Goal: Transaction & Acquisition: Book appointment/travel/reservation

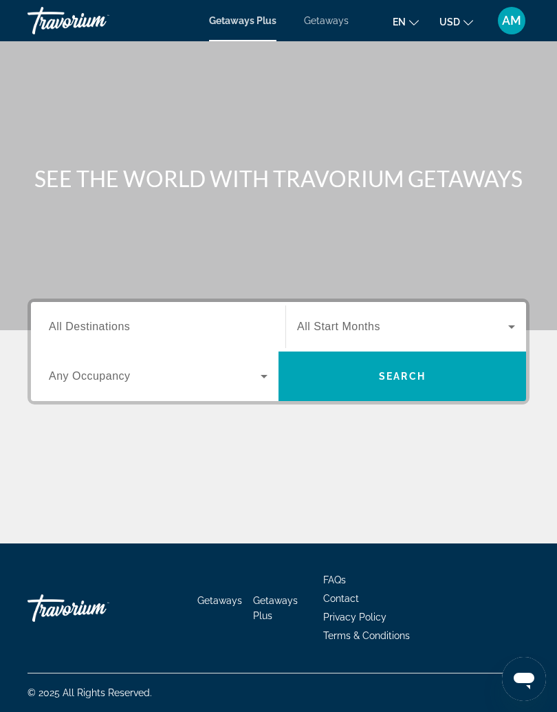
click at [508, 25] on span "AM" at bounding box center [511, 21] width 19 height 14
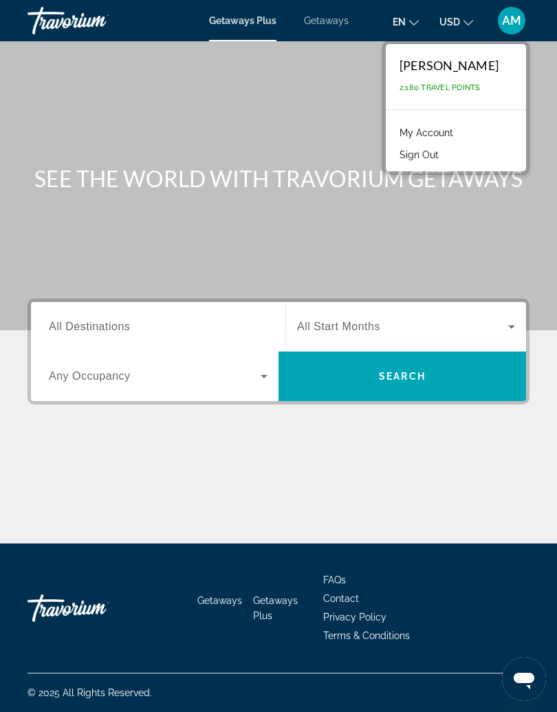
click at [460, 134] on link "My Account" at bounding box center [426, 133] width 67 height 18
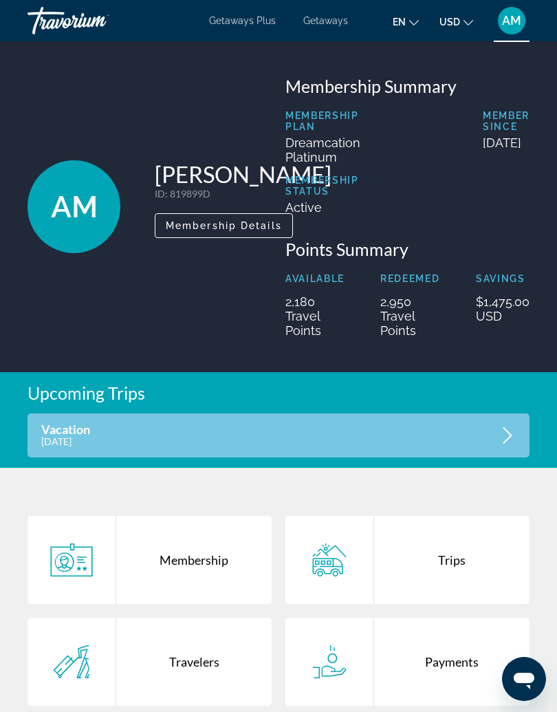
click at [389, 434] on div "Vacation December 27, 2025" at bounding box center [279, 435] width 502 height 44
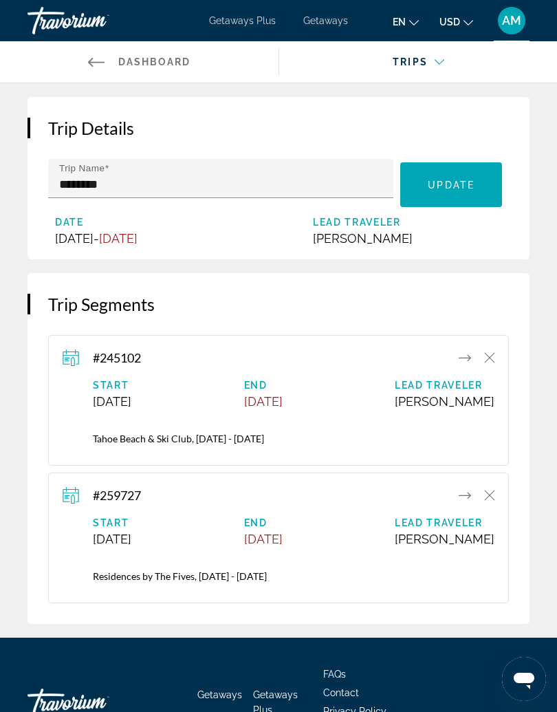
click at [465, 503] on icon "Main content" at bounding box center [465, 495] width 12 height 17
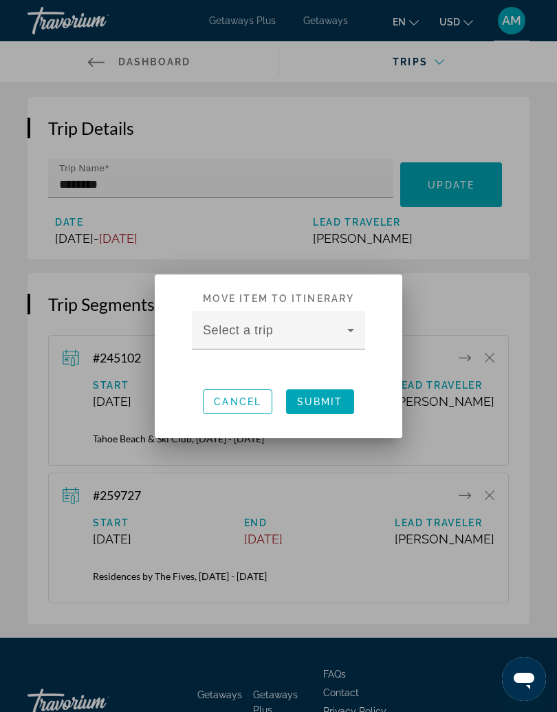
click at [354, 329] on icon at bounding box center [350, 330] width 7 height 3
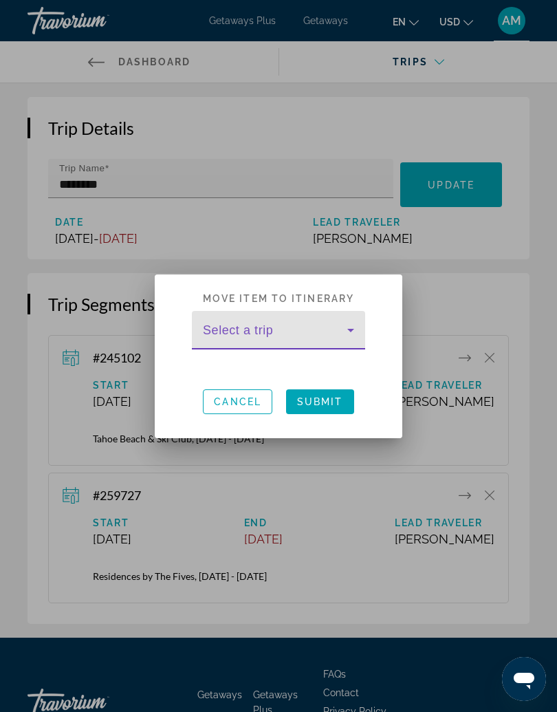
click at [339, 402] on span "Submit" at bounding box center [320, 401] width 46 height 11
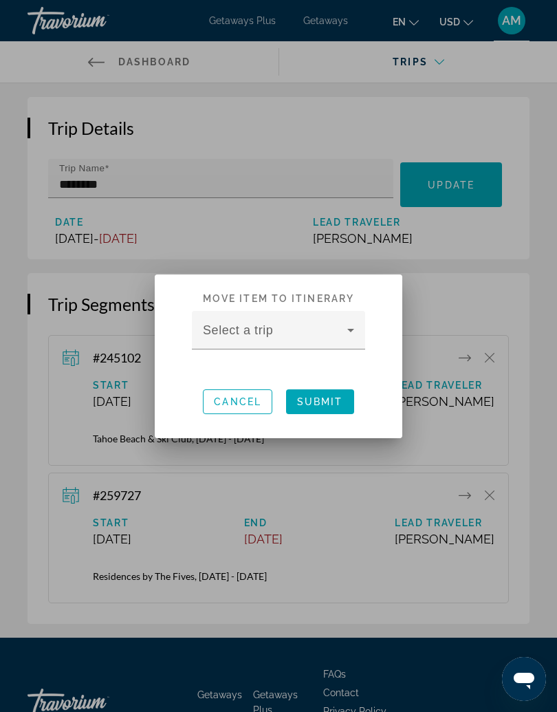
click at [484, 252] on div at bounding box center [278, 356] width 557 height 712
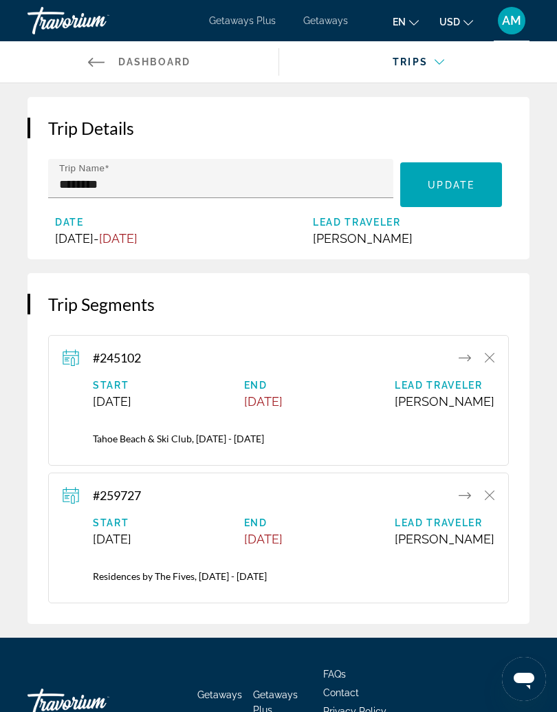
click at [508, 29] on div "AM" at bounding box center [512, 21] width 28 height 28
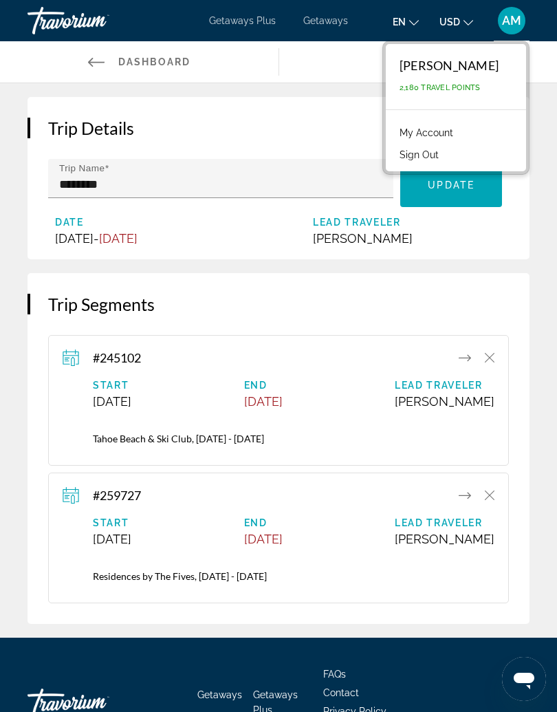
click at [339, 25] on span "Getaways" at bounding box center [325, 20] width 45 height 11
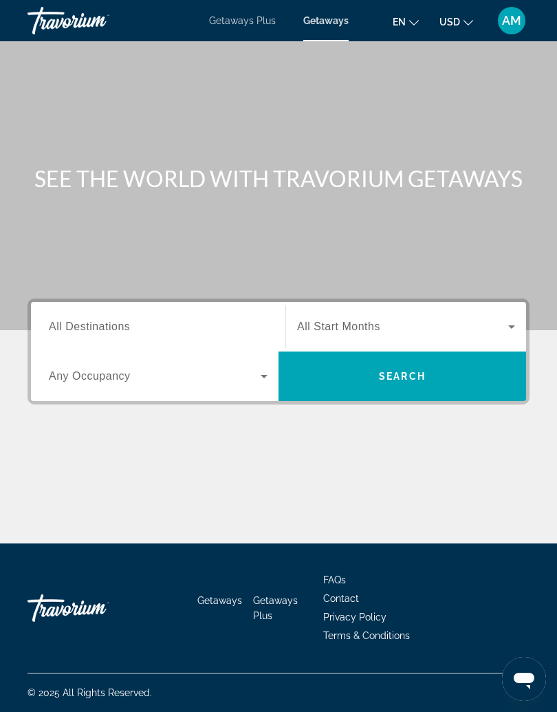
click at [113, 324] on span "All Destinations" at bounding box center [89, 326] width 81 height 12
click at [113, 324] on input "Destination All Destinations" at bounding box center [158, 327] width 219 height 17
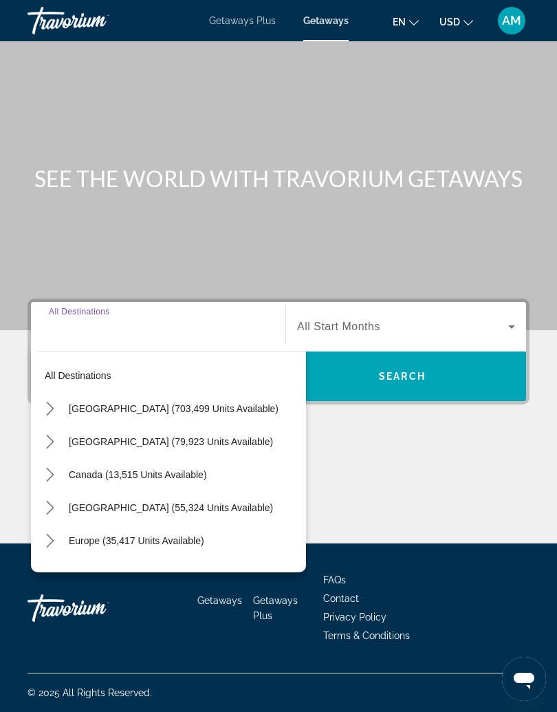
click at [166, 414] on span "Select destination: United States (703,499 units available)" at bounding box center [184, 408] width 244 height 33
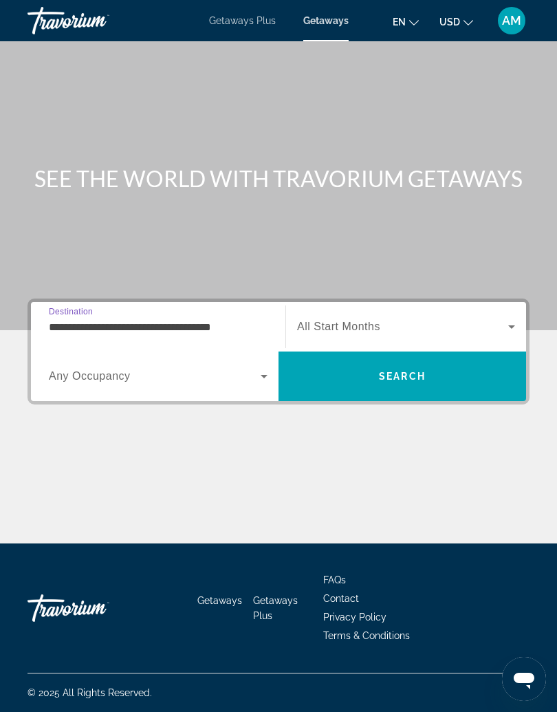
click at [129, 327] on input "**********" at bounding box center [158, 327] width 219 height 17
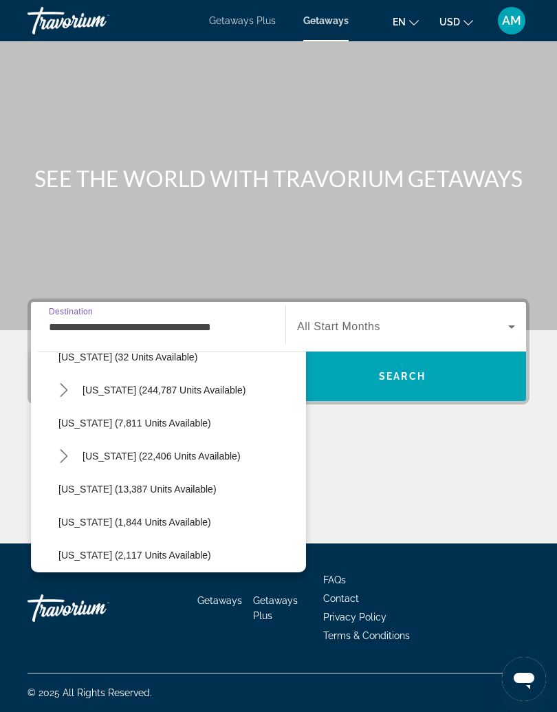
scroll to position [215, 0]
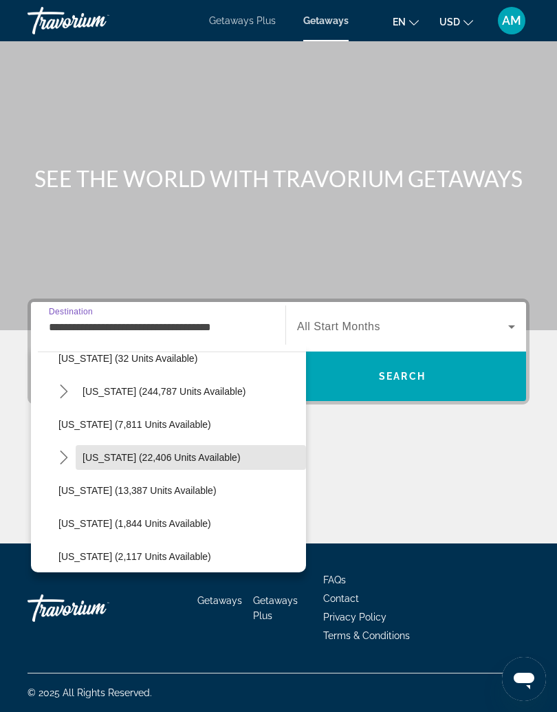
click at [180, 458] on span "[US_STATE] (22,406 units available)" at bounding box center [162, 457] width 158 height 11
type input "**********"
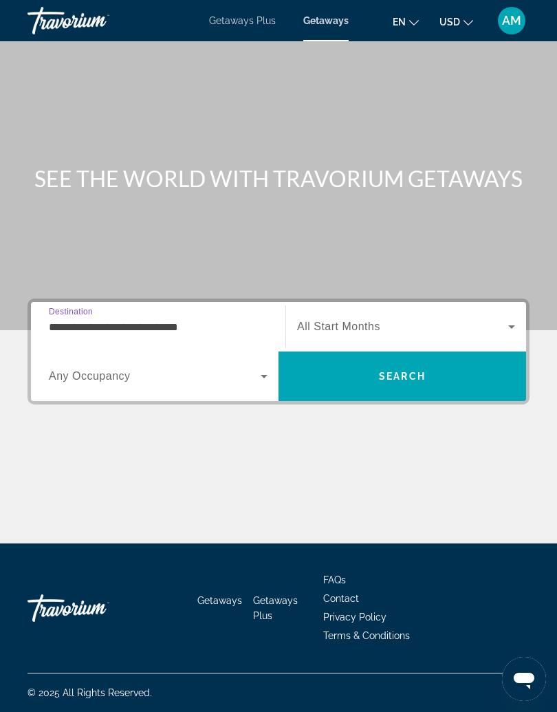
click at [512, 324] on icon "Search widget" at bounding box center [511, 326] width 17 height 17
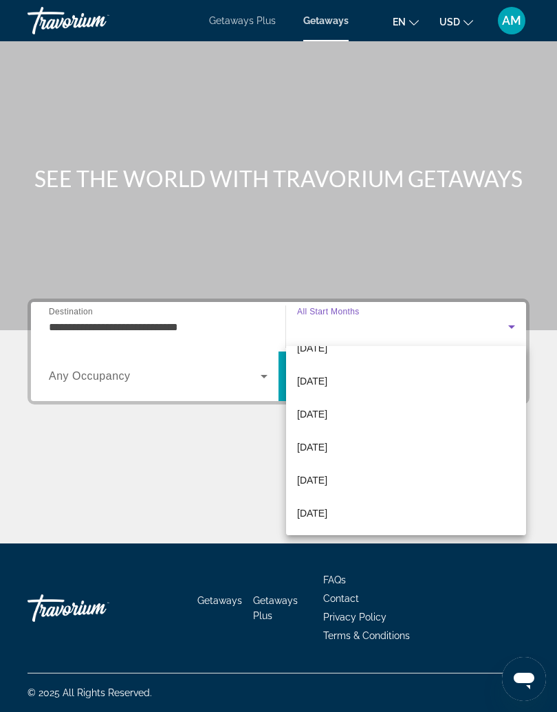
scroll to position [284, 0]
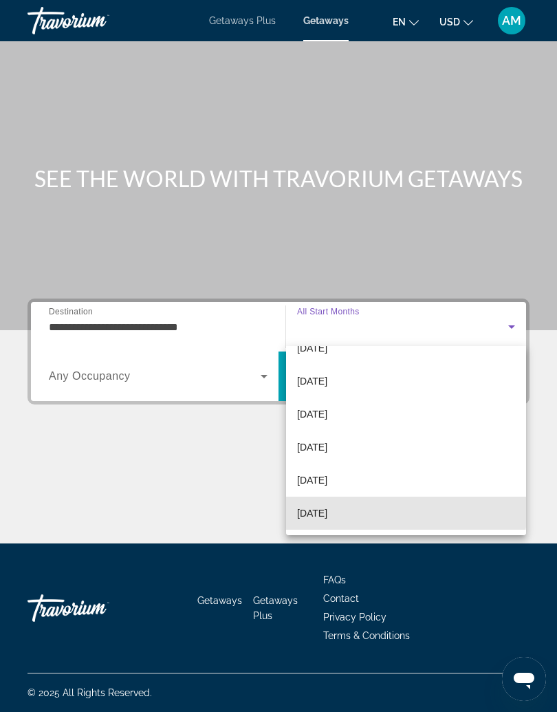
click at [327, 506] on span "October 2026" at bounding box center [312, 513] width 30 height 17
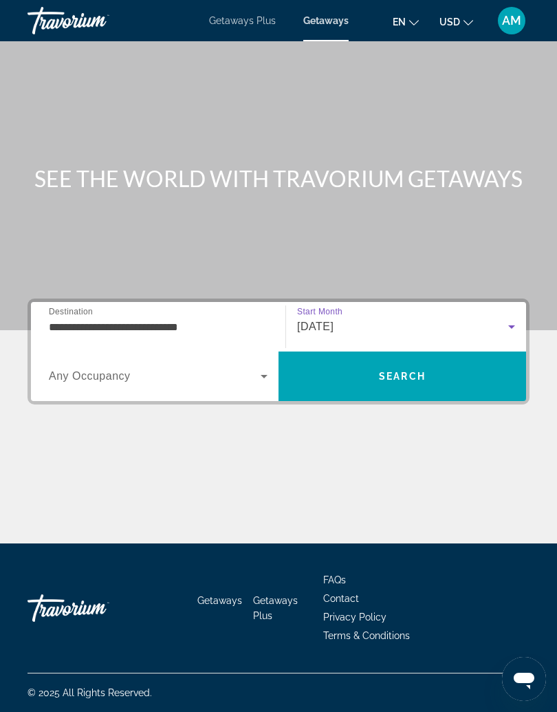
click at [413, 384] on span "Search" at bounding box center [403, 376] width 248 height 33
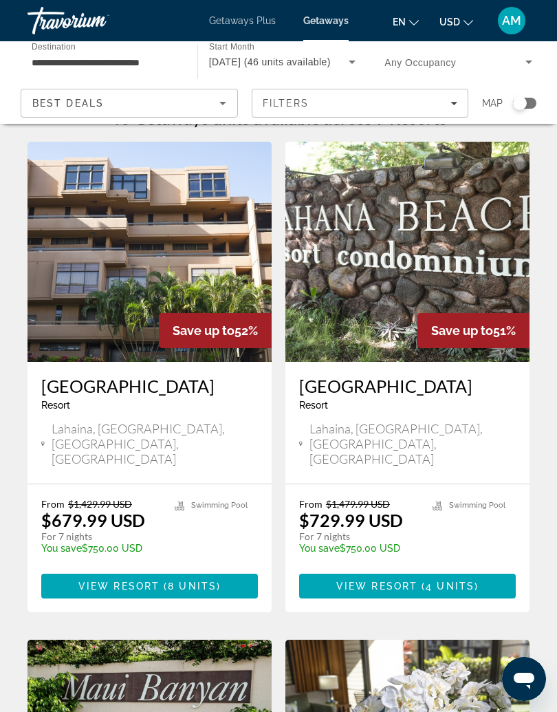
scroll to position [29, 0]
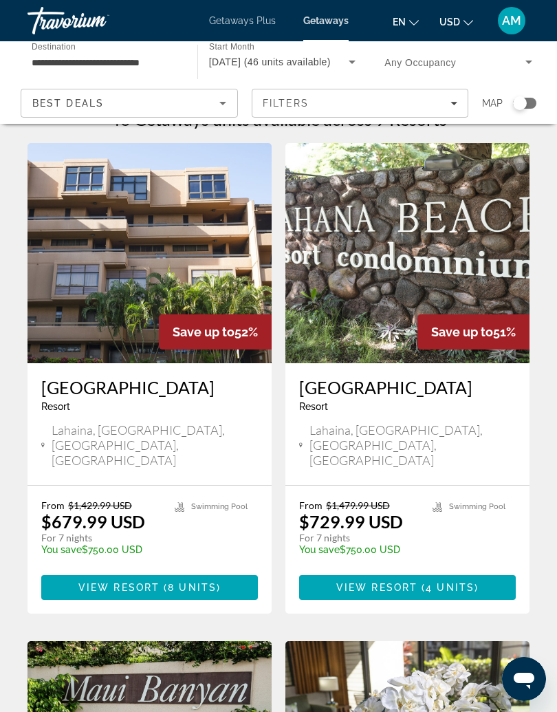
click at [186, 582] on span "8 units" at bounding box center [192, 587] width 49 height 11
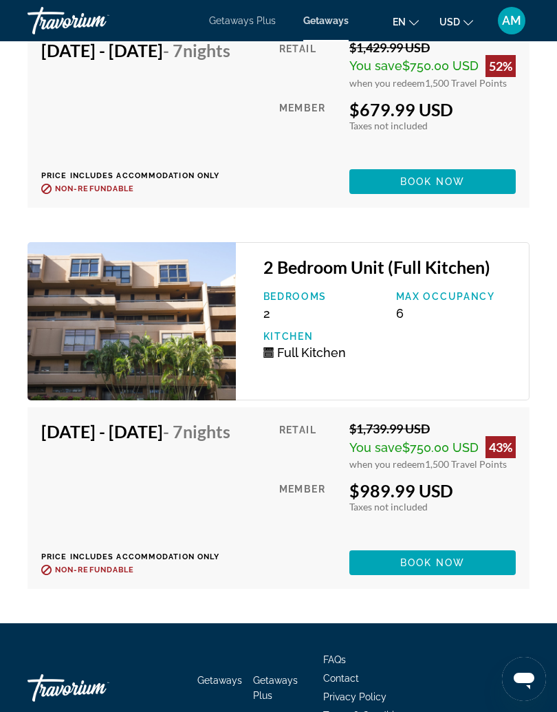
scroll to position [3402, 0]
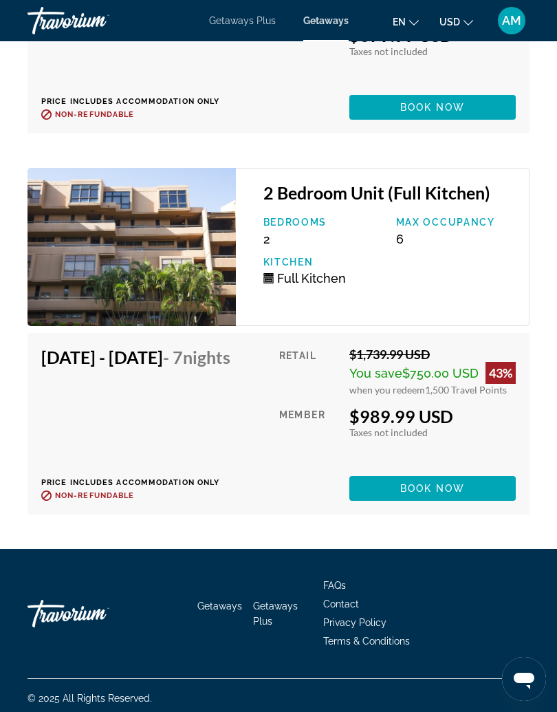
click at [466, 494] on span "Book now" at bounding box center [432, 488] width 65 height 11
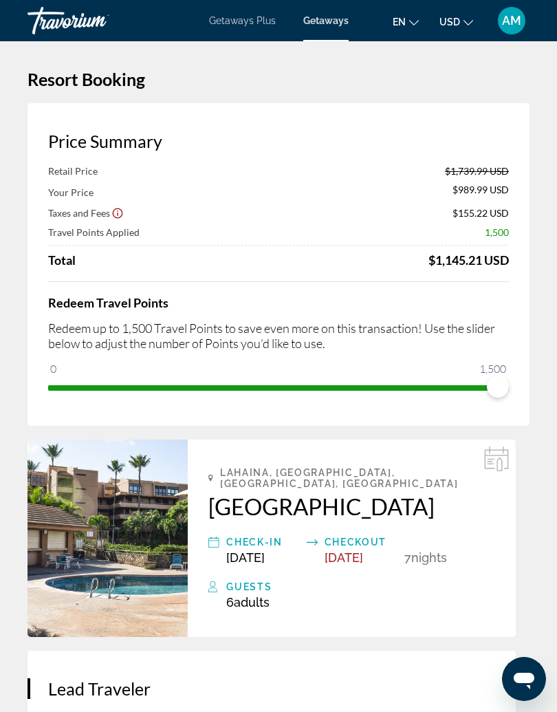
click at [314, 516] on div "Lahaina, Maui, HI, USA Kahana Villa Resort Check-In Oct 3, 2026 Checkout Oct 10…" at bounding box center [352, 537] width 328 height 197
click at [327, 503] on h2 "[GEOGRAPHIC_DATA]" at bounding box center [351, 506] width 287 height 28
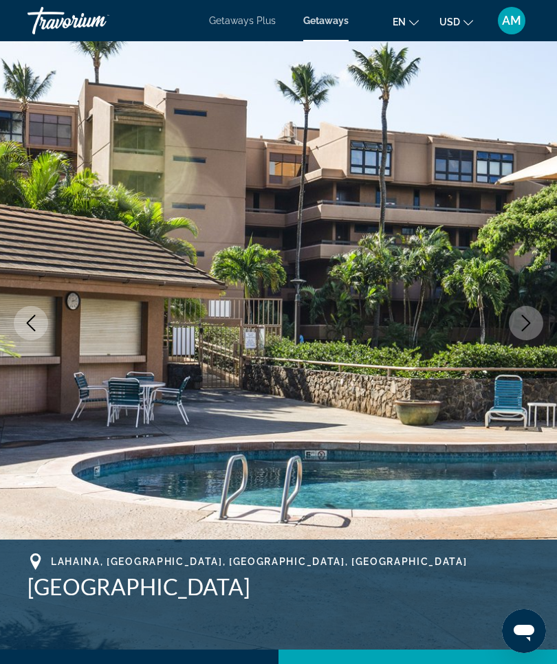
scroll to position [47, 0]
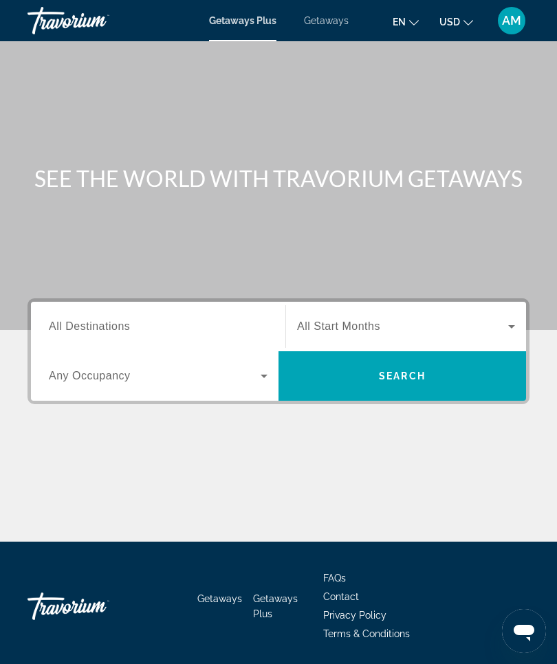
click at [111, 330] on span "All Destinations" at bounding box center [89, 326] width 81 height 12
click at [111, 330] on input "Destination All Destinations" at bounding box center [158, 327] width 219 height 17
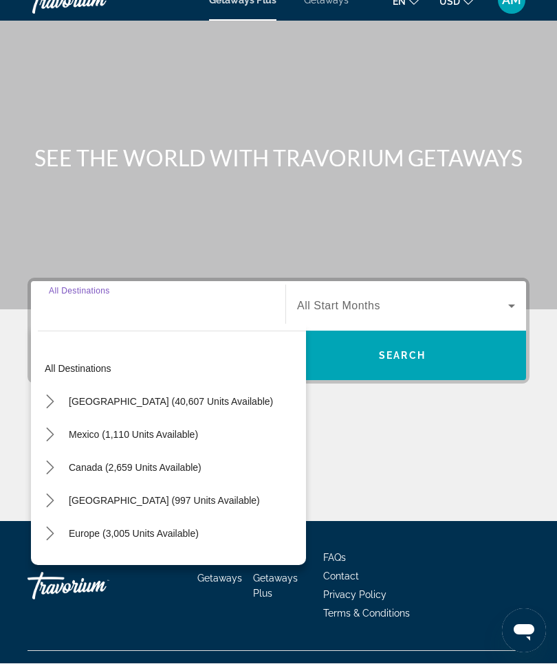
scroll to position [47, 0]
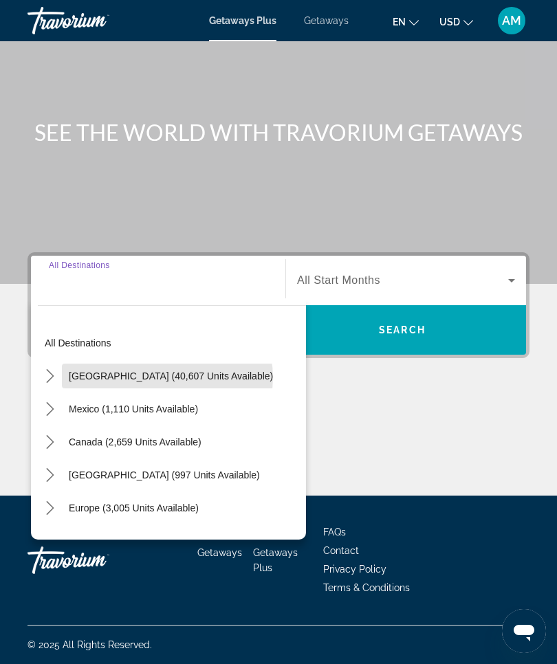
click at [168, 376] on span "[GEOGRAPHIC_DATA] (40,607 units available)" at bounding box center [171, 376] width 204 height 11
type input "**********"
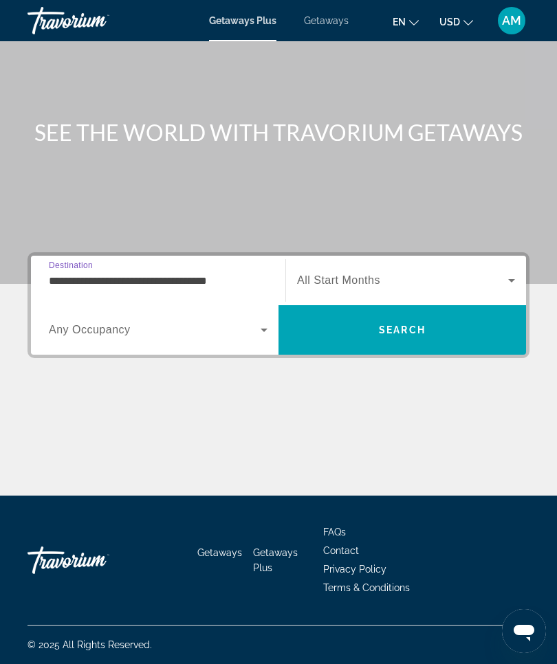
click at [152, 273] on input "**********" at bounding box center [158, 281] width 219 height 17
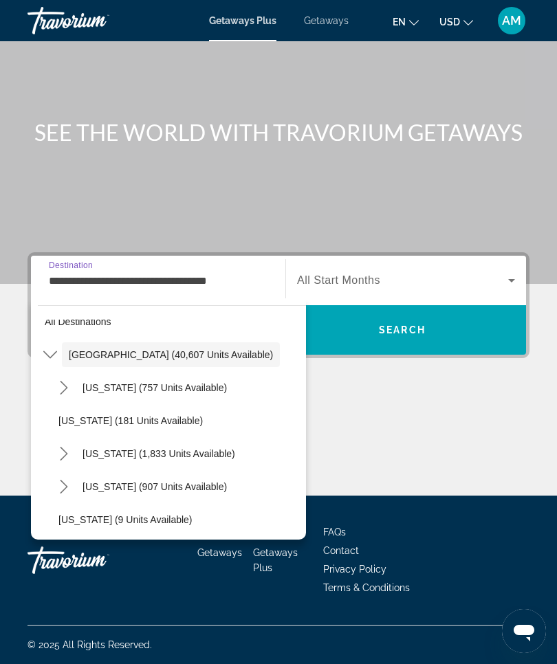
scroll to position [19, 0]
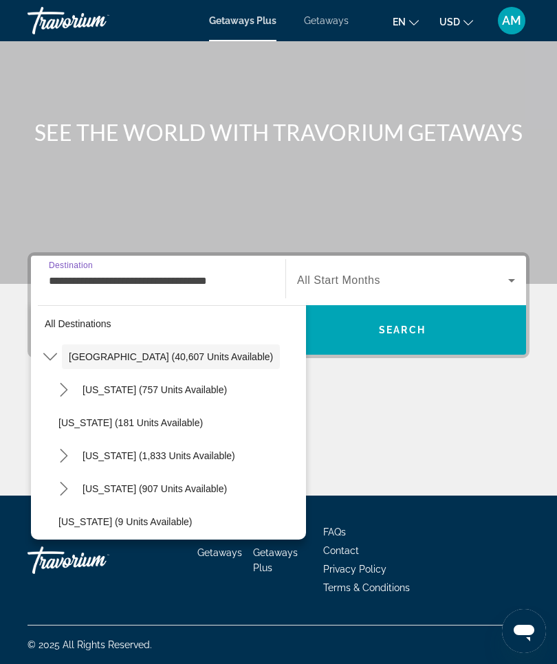
click at [332, 26] on span "Getaways" at bounding box center [326, 20] width 45 height 11
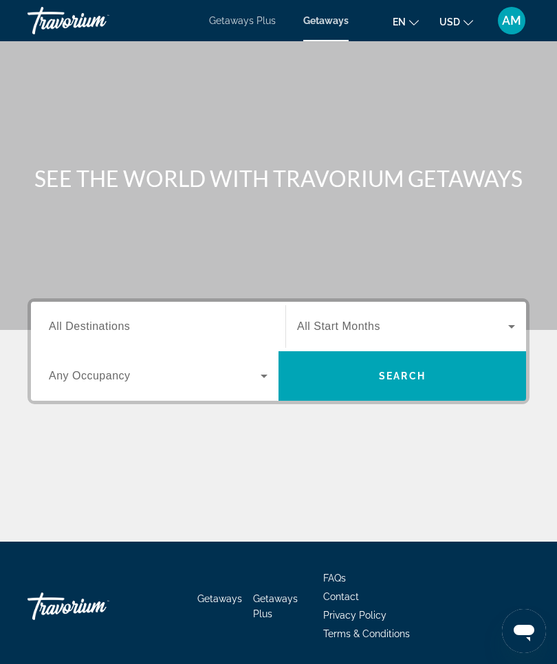
click at [129, 326] on span "All Destinations" at bounding box center [89, 326] width 81 height 12
click at [129, 326] on input "Destination All Destinations" at bounding box center [158, 327] width 219 height 17
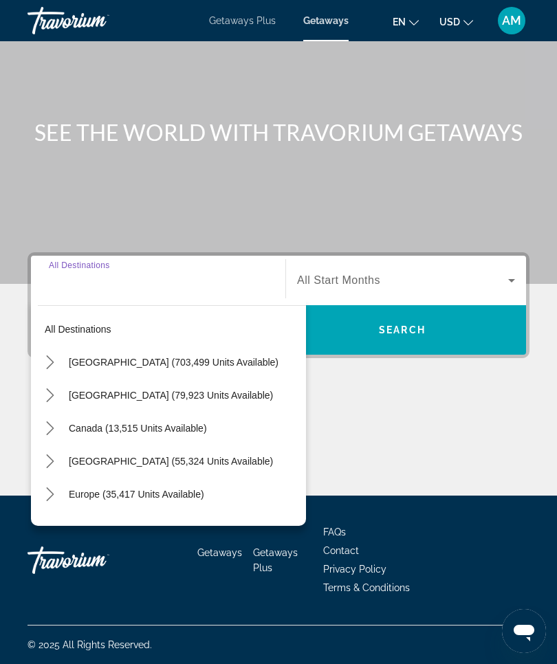
click at [182, 358] on span "[GEOGRAPHIC_DATA] (703,499 units available)" at bounding box center [174, 362] width 210 height 11
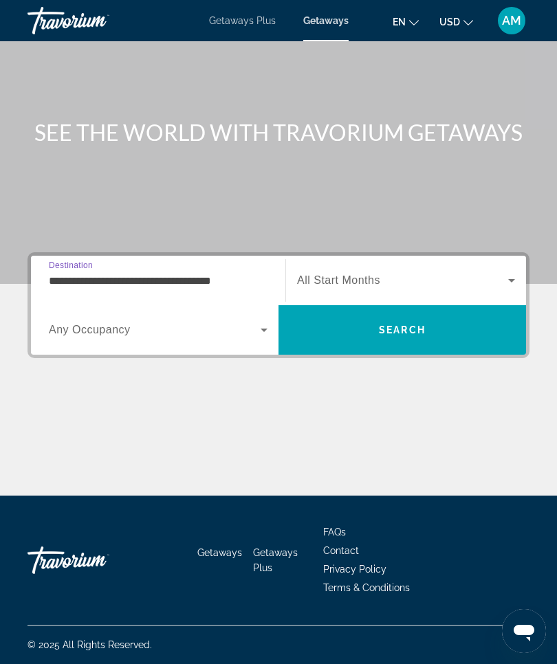
click at [140, 274] on input "**********" at bounding box center [158, 281] width 219 height 17
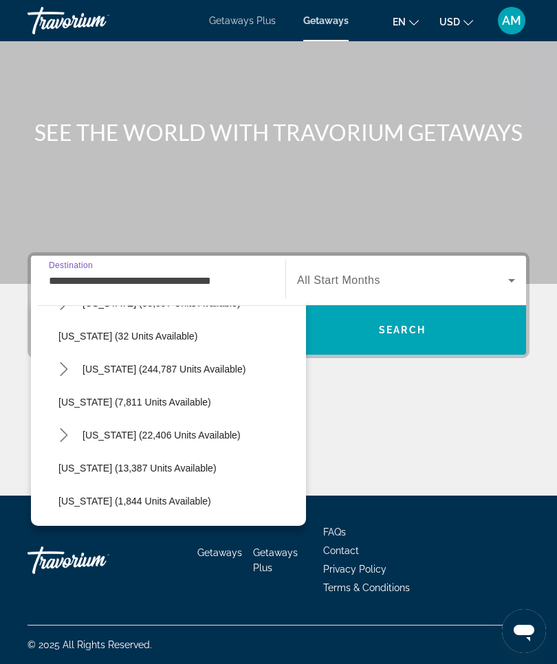
scroll to position [195, 0]
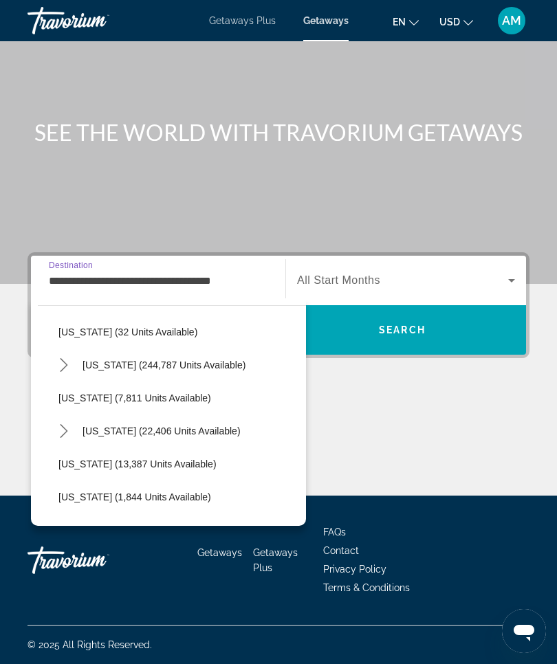
click at [176, 426] on span "[US_STATE] (22,406 units available)" at bounding box center [162, 431] width 158 height 11
type input "**********"
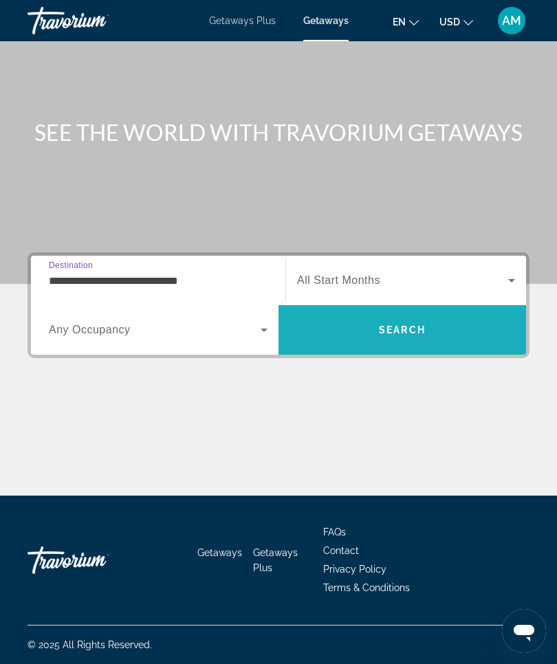
click at [424, 335] on span "Search" at bounding box center [403, 330] width 248 height 33
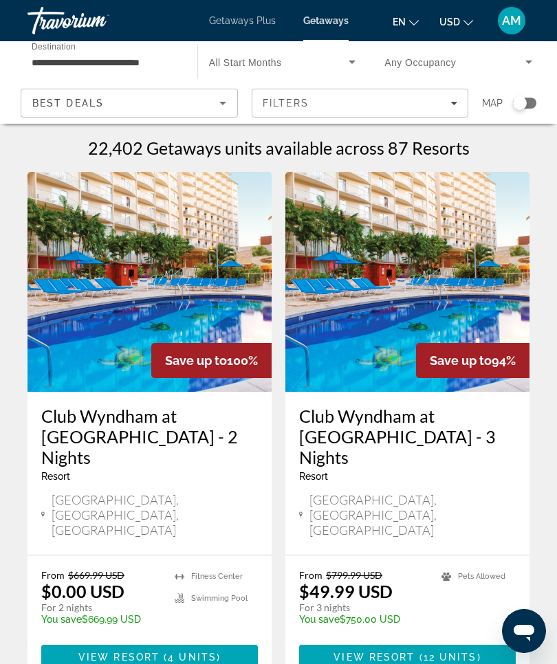
click at [459, 149] on h1 "22,402 Getaways units available across 87 Resorts" at bounding box center [279, 148] width 382 height 21
click at [455, 153] on h1 "22,402 Getaways units available across 87 Resorts" at bounding box center [279, 148] width 382 height 21
click at [455, 151] on h1 "22,402 Getaways units available across 87 Resorts" at bounding box center [279, 148] width 382 height 21
click at [459, 151] on h1 "22,402 Getaways units available across 87 Resorts" at bounding box center [279, 148] width 382 height 21
click at [463, 146] on h1 "22,402 Getaways units available across 87 Resorts" at bounding box center [279, 148] width 382 height 21
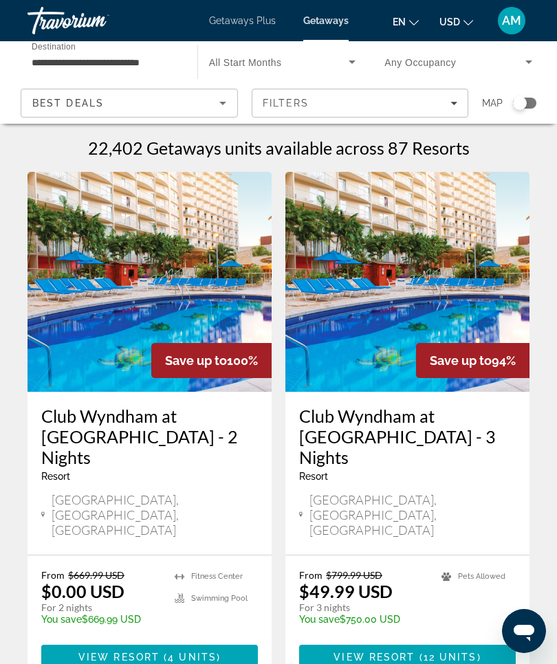
click at [459, 153] on h1 "22,402 Getaways units available across 87 Resorts" at bounding box center [279, 148] width 382 height 21
click at [373, 148] on h1 "22,402 Getaways units available across 87 Resorts" at bounding box center [279, 148] width 382 height 21
click at [369, 153] on h1 "22,402 Getaways units available across 87 Resorts" at bounding box center [279, 148] width 382 height 21
click at [462, 109] on span "Filters" at bounding box center [360, 103] width 216 height 33
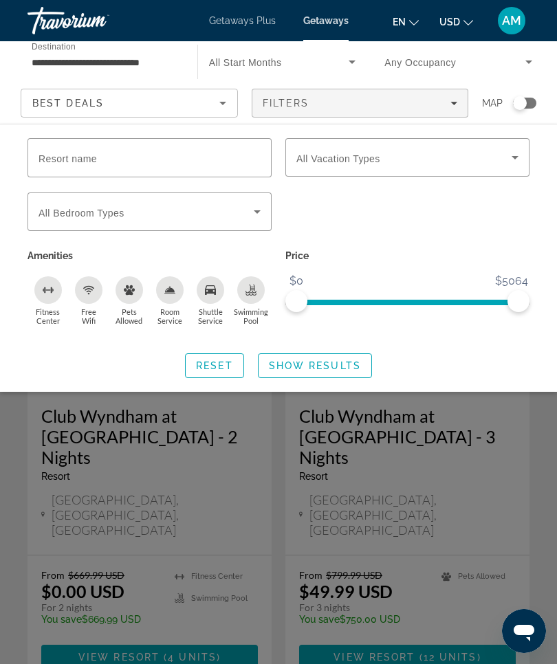
click at [520, 155] on icon "Search widget" at bounding box center [515, 157] width 17 height 17
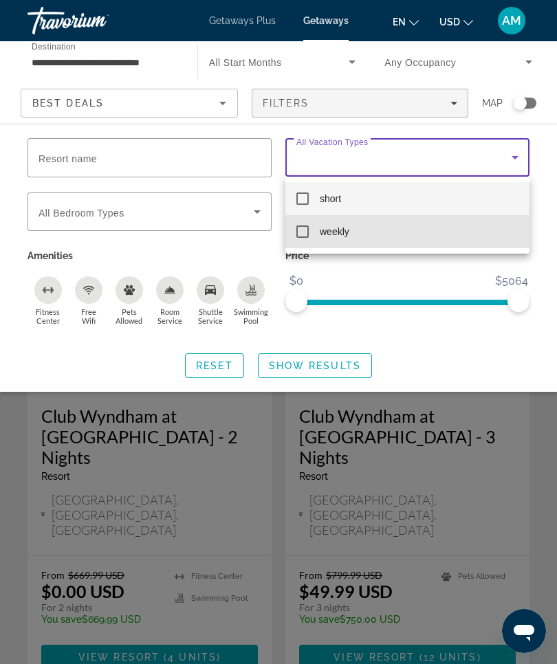
click at [307, 232] on mat-pseudo-checkbox at bounding box center [302, 232] width 12 height 12
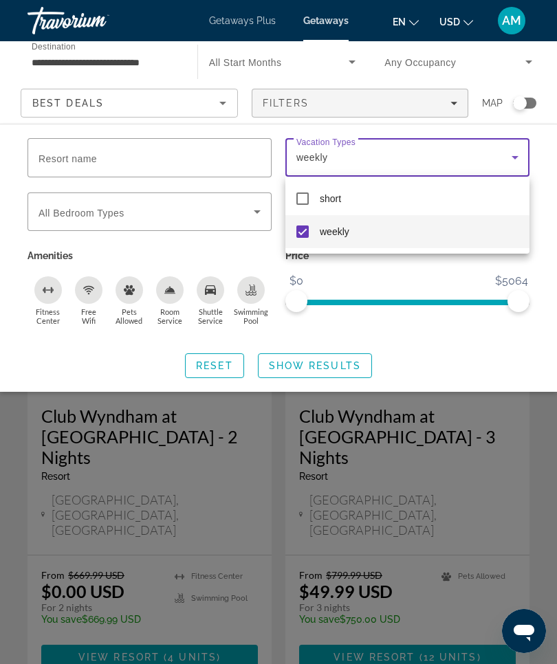
click at [351, 360] on div at bounding box center [278, 332] width 557 height 664
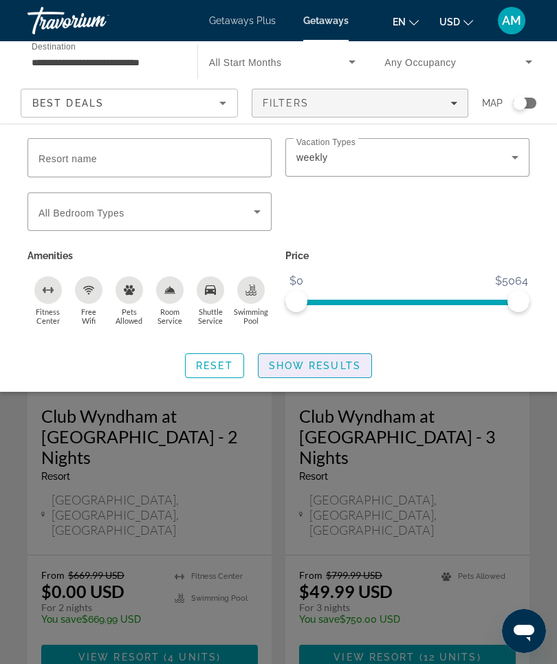
click at [337, 360] on span "Show Results" at bounding box center [315, 365] width 92 height 11
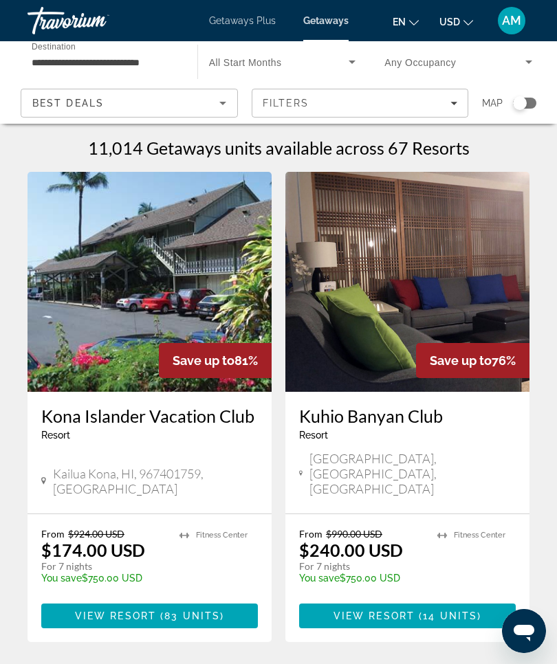
click at [67, 58] on input "**********" at bounding box center [106, 62] width 148 height 17
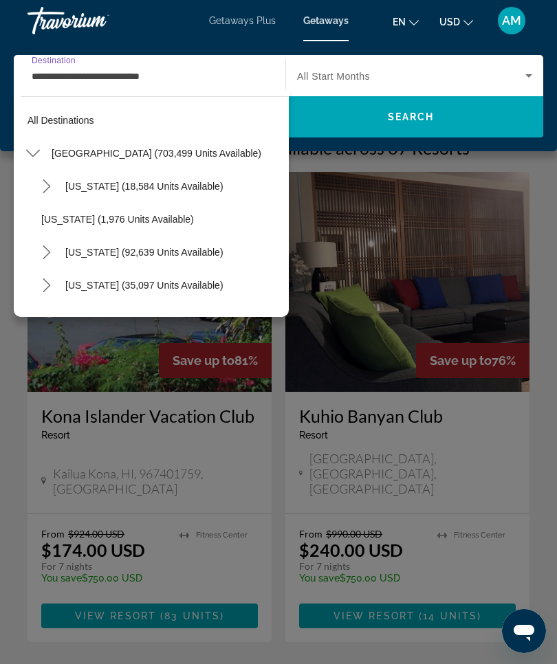
scroll to position [214, 0]
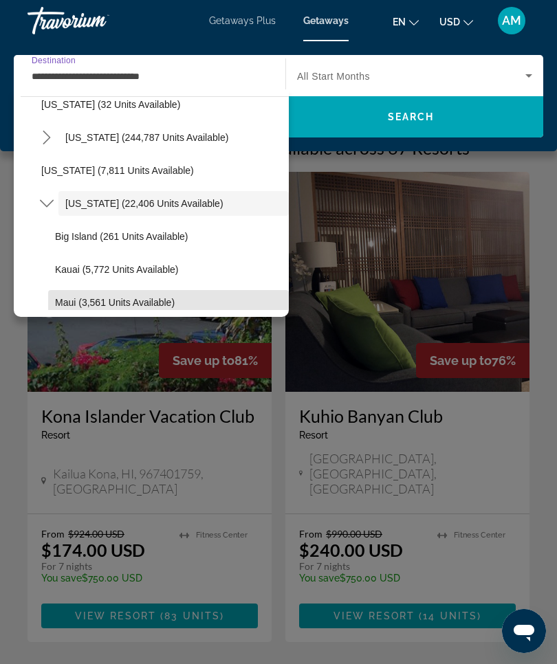
click at [118, 305] on span "Maui (3,561 units available)" at bounding box center [115, 302] width 120 height 11
type input "**********"
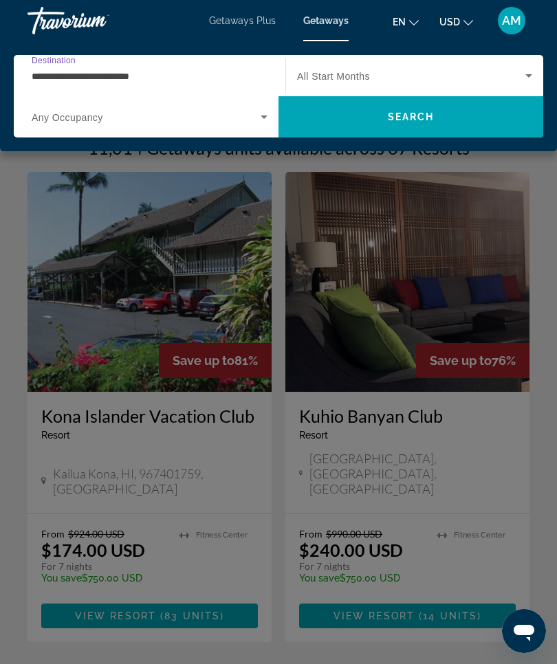
click at [448, 116] on span "Search" at bounding box center [411, 116] width 265 height 33
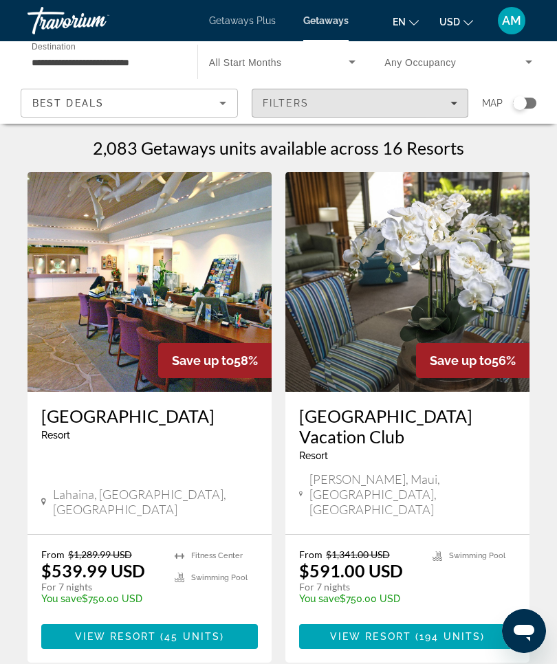
click at [460, 105] on span "Filters" at bounding box center [360, 103] width 216 height 33
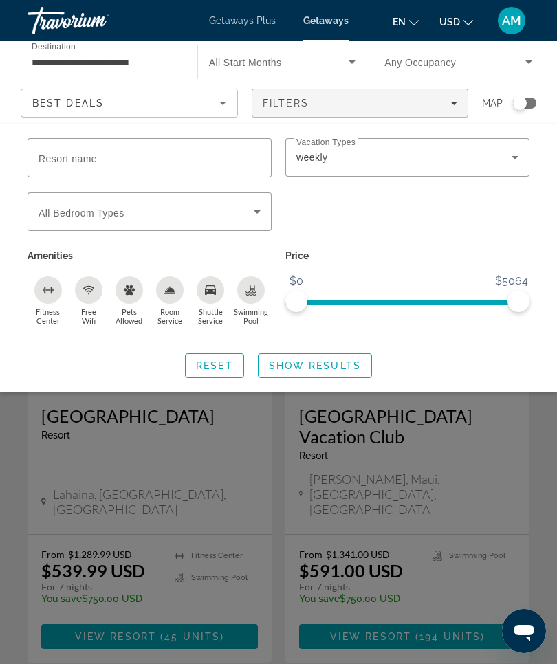
click at [459, 100] on span "Filters" at bounding box center [360, 103] width 216 height 33
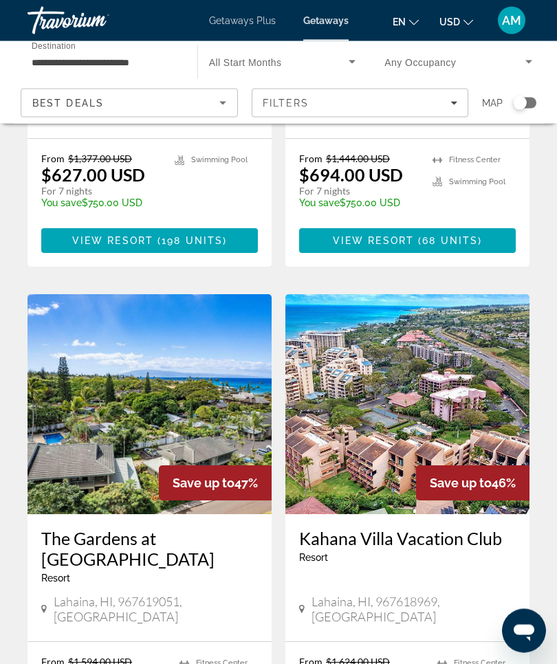
scroll to position [909, 0]
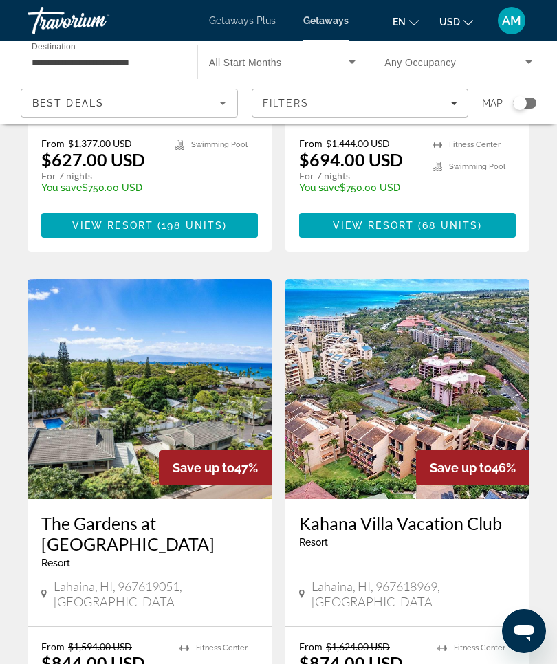
click at [422, 318] on img "Main content" at bounding box center [407, 389] width 244 height 220
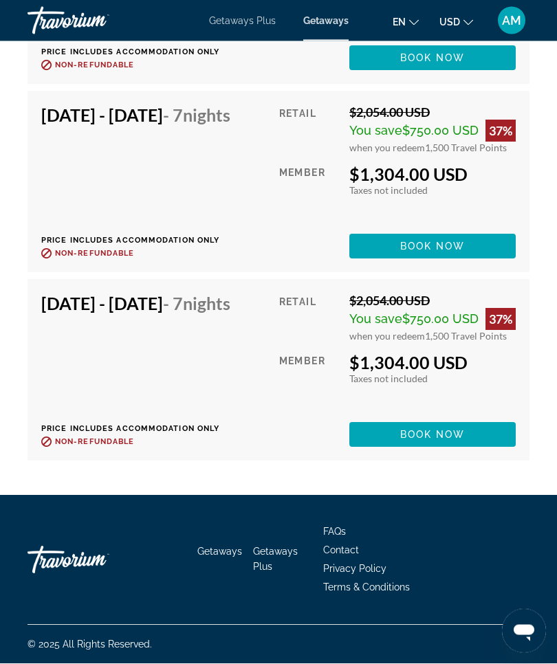
scroll to position [19557, 0]
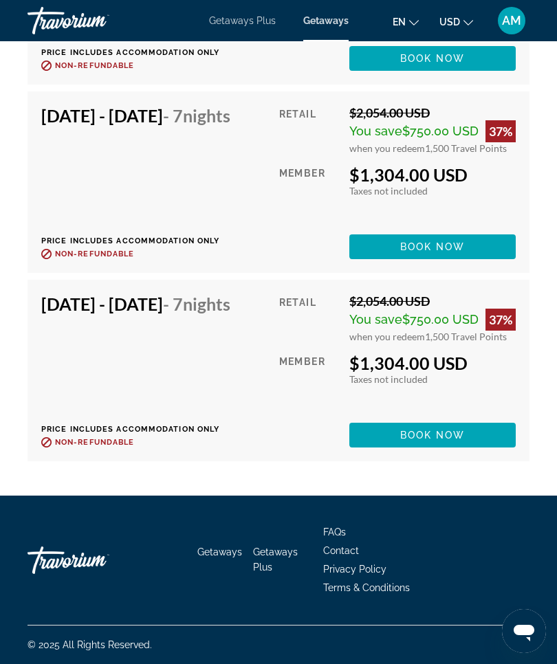
click at [452, 441] on span "Book now" at bounding box center [432, 435] width 65 height 11
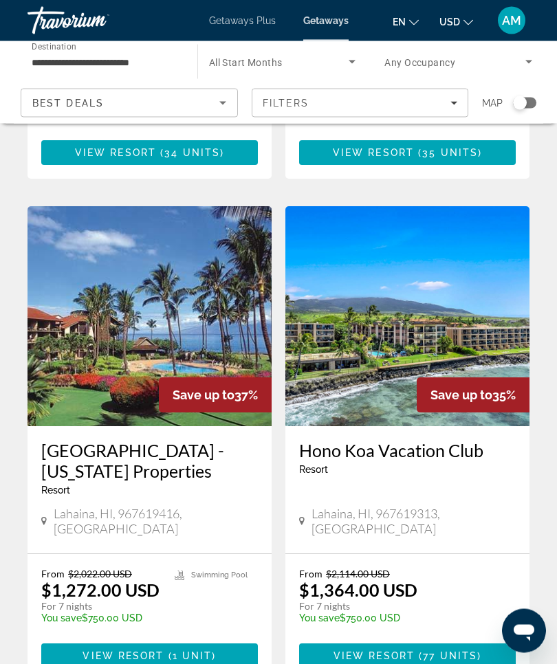
scroll to position [2552, 0]
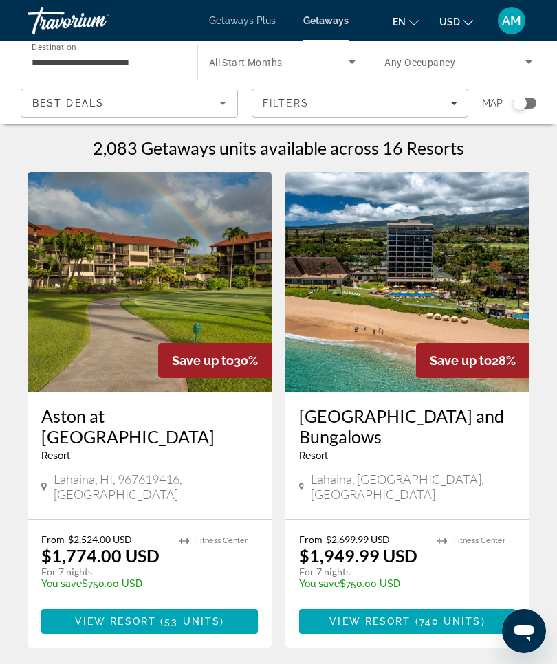
click at [65, 43] on span "Destination" at bounding box center [54, 47] width 45 height 10
click at [65, 54] on input "**********" at bounding box center [106, 62] width 148 height 17
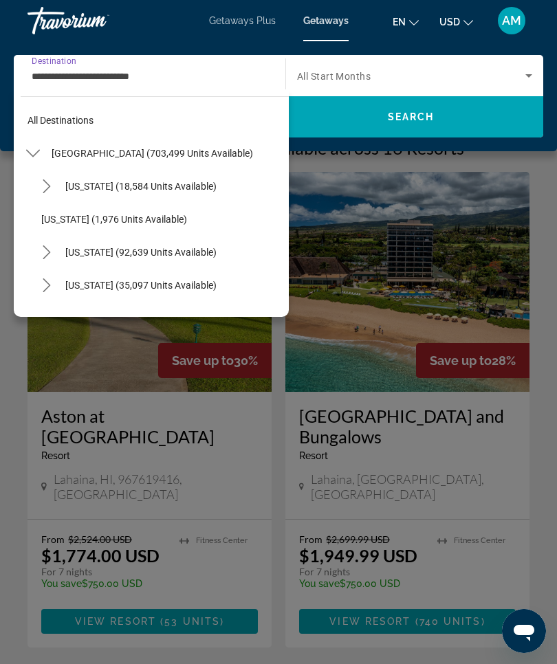
scroll to position [313, 0]
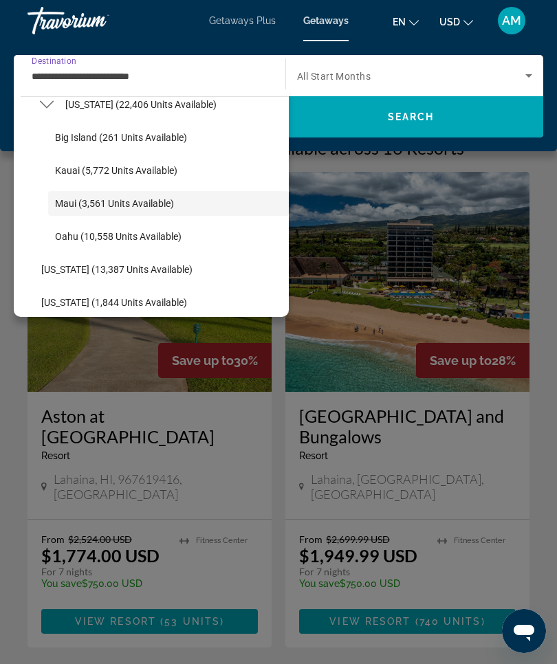
click at [136, 173] on span "Kauai (5,772 units available)" at bounding box center [116, 170] width 122 height 11
type input "**********"
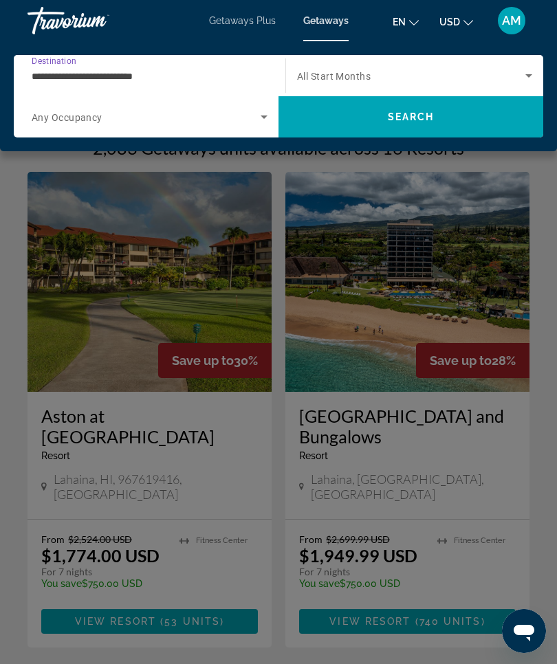
click at [446, 114] on span "Search" at bounding box center [411, 116] width 265 height 33
